Goal: Transaction & Acquisition: Purchase product/service

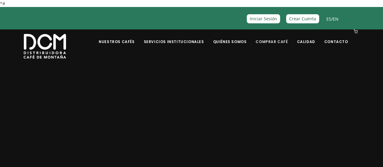
click at [275, 43] on link "Comprar Café" at bounding box center [271, 37] width 39 height 14
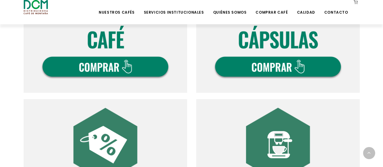
scroll to position [273, 0]
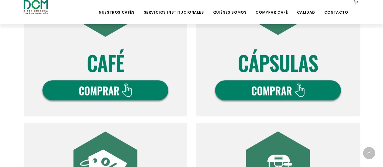
click at [261, 92] on img at bounding box center [278, 35] width 164 height 164
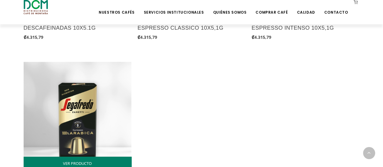
scroll to position [424, 0]
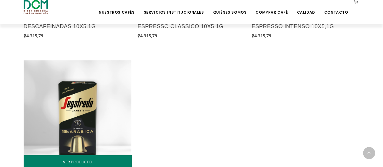
click at [78, 98] on img at bounding box center [78, 114] width 108 height 108
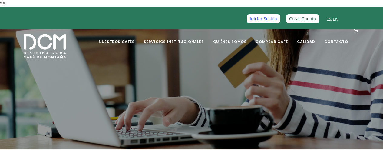
click at [268, 19] on link "Iniciar Sesión" at bounding box center [263, 18] width 33 height 9
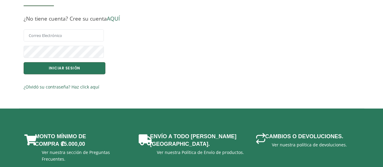
scroll to position [182, 0]
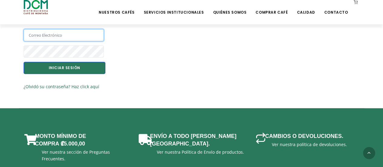
type input "[EMAIL_ADDRESS][DOMAIN_NAME]"
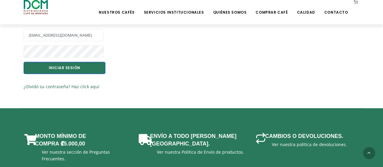
click at [75, 67] on button "INICIAR SESIÓN" at bounding box center [65, 68] width 82 height 12
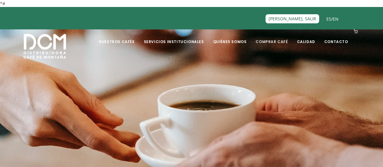
click at [273, 38] on link "Comprar Café" at bounding box center [271, 37] width 39 height 14
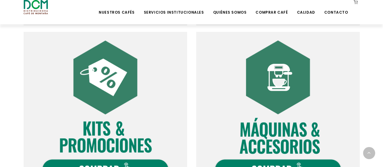
scroll to position [303, 0]
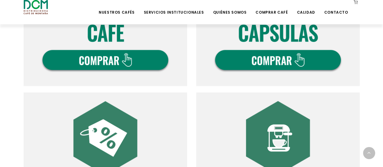
click at [271, 66] on img at bounding box center [278, 4] width 164 height 164
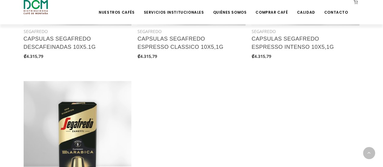
scroll to position [485, 0]
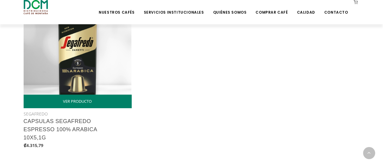
click at [70, 59] on img at bounding box center [78, 54] width 108 height 108
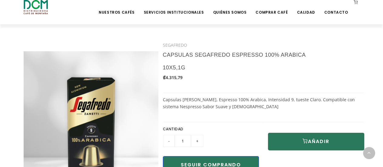
scroll to position [182, 0]
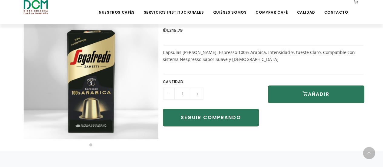
click at [194, 92] on input "+" at bounding box center [197, 94] width 12 height 12
type input "5"
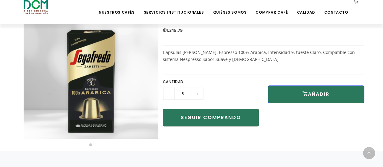
click at [301, 95] on button "AÑADIR" at bounding box center [316, 94] width 96 height 18
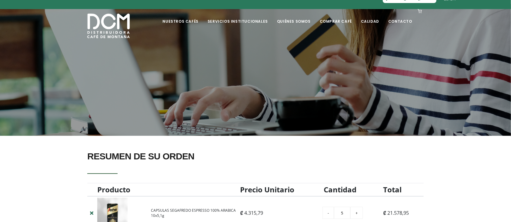
scroll to position [227, 0]
